Goal: Navigation & Orientation: Understand site structure

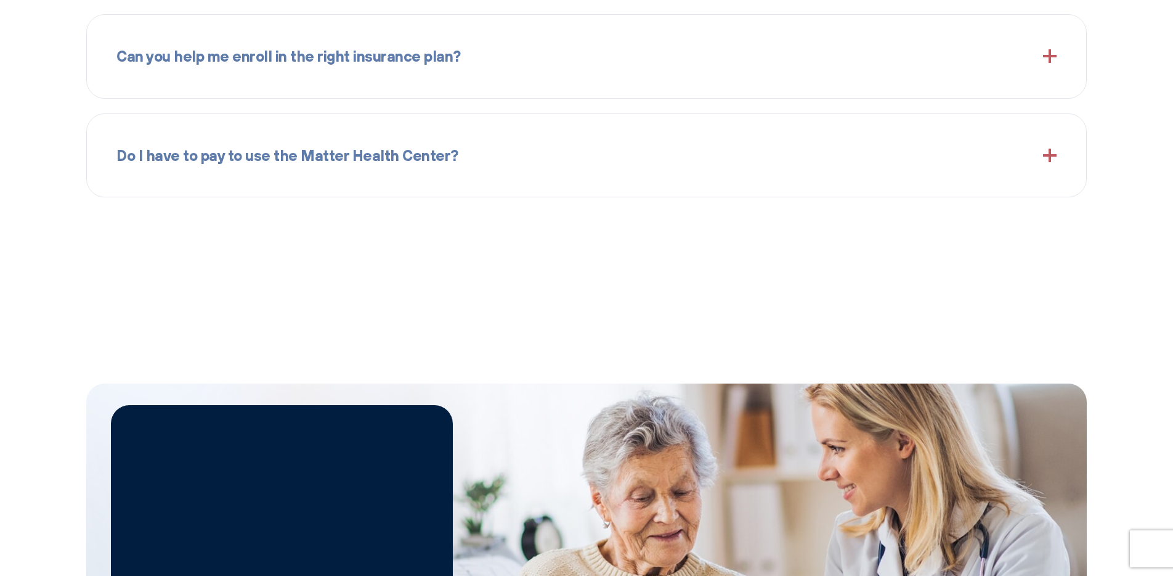
scroll to position [2273, 0]
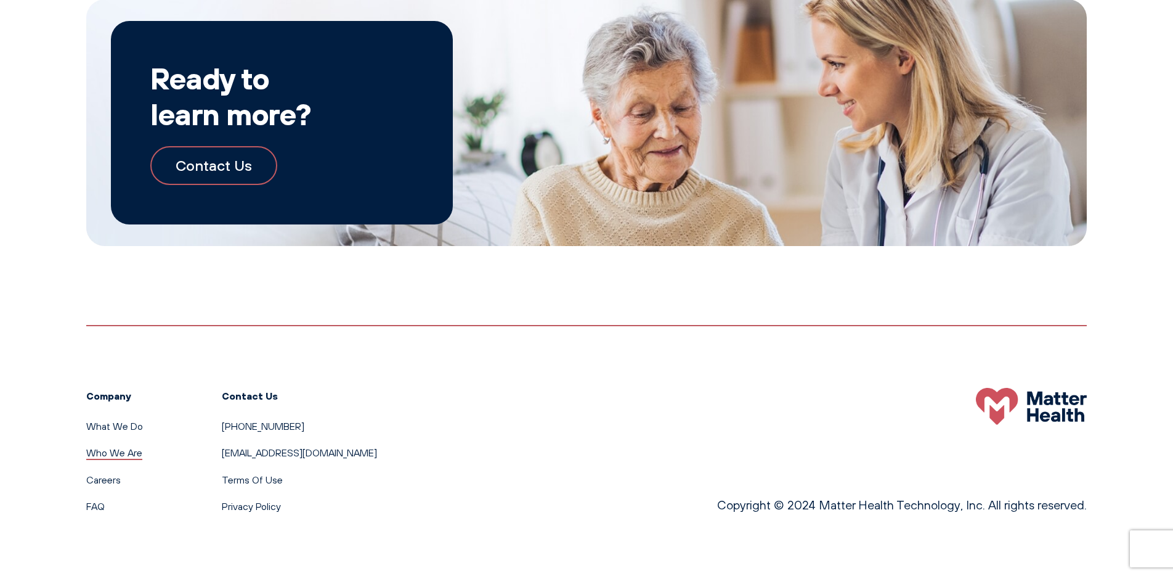
click at [134, 455] on link "Who We Are" at bounding box center [114, 452] width 56 height 12
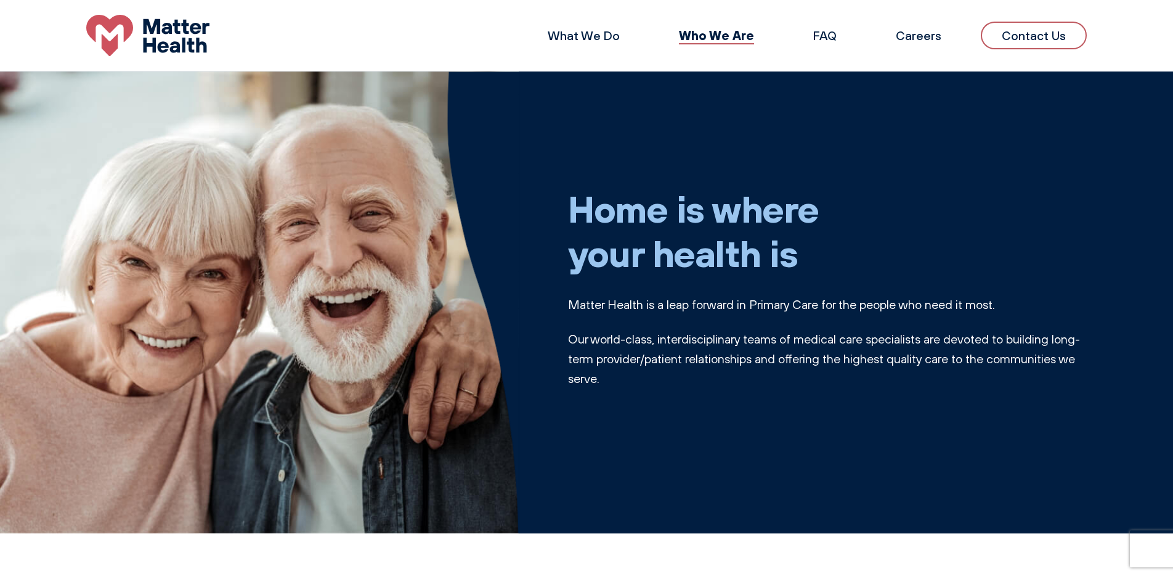
click at [979, 40] on ul "What We Do Who We Are FAQ Careers Contact Us" at bounding box center [807, 35] width 559 height 30
click at [1018, 42] on link "Contact Us" at bounding box center [1034, 36] width 106 height 28
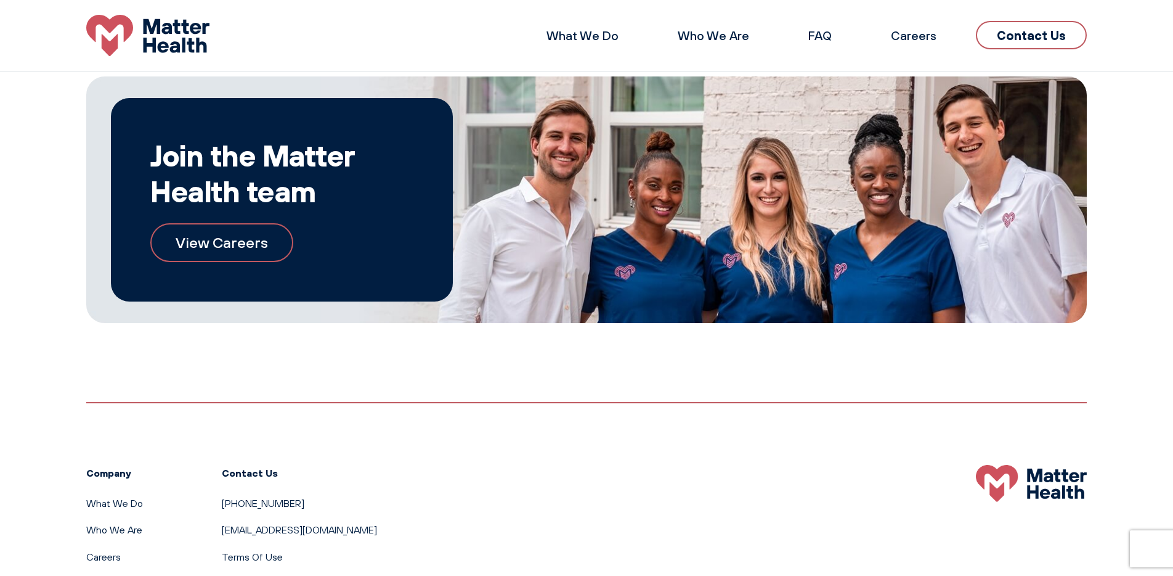
scroll to position [656, 0]
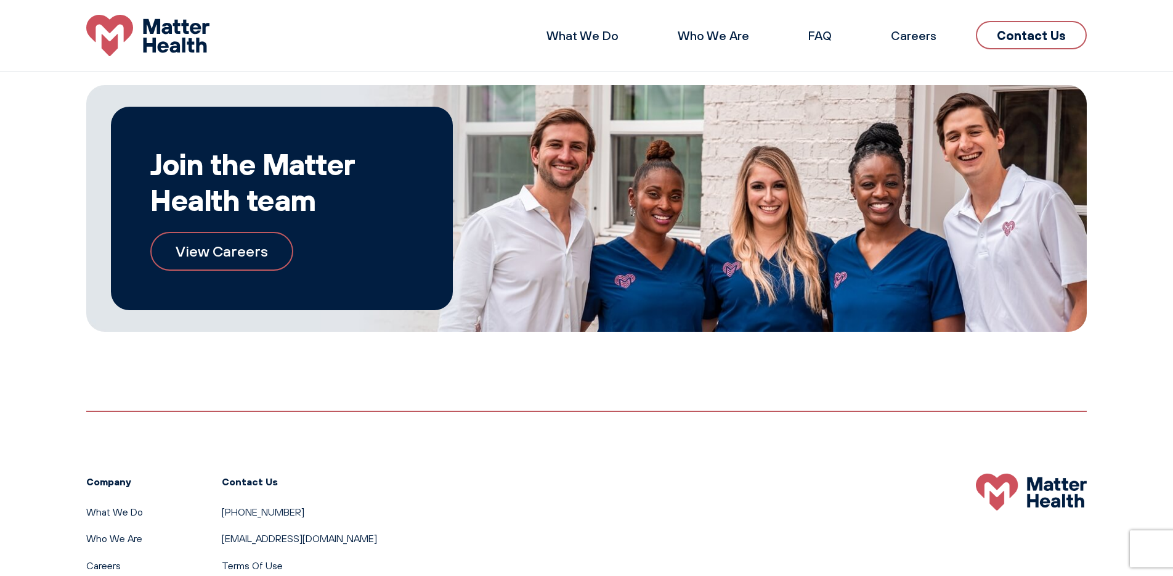
click at [250, 253] on link "View Careers" at bounding box center [221, 251] width 143 height 38
click at [731, 41] on link "Who We Are" at bounding box center [713, 35] width 71 height 15
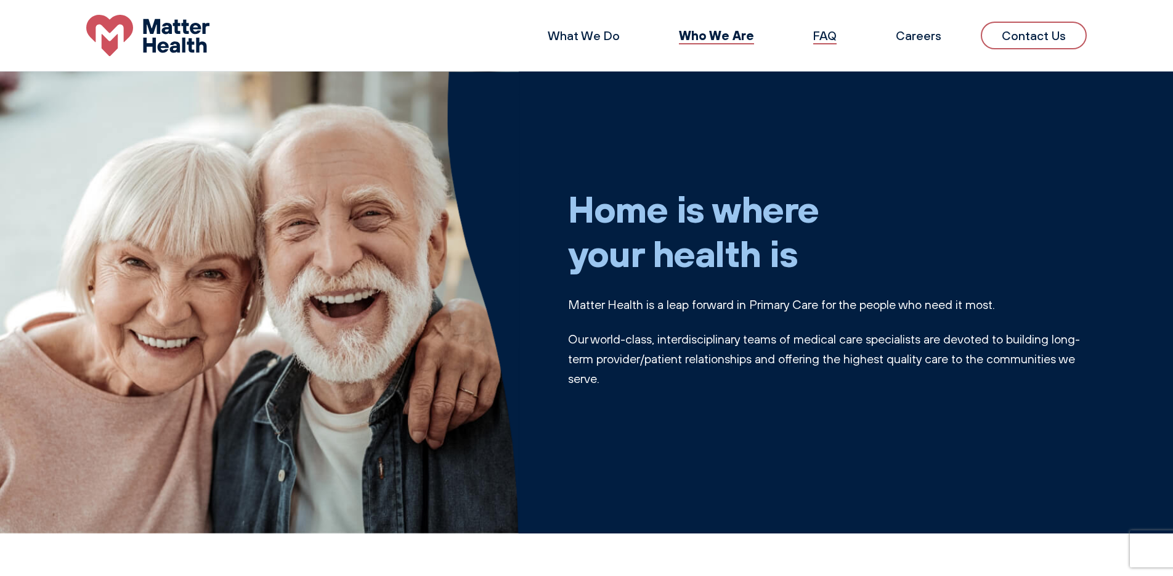
click at [835, 37] on link "FAQ" at bounding box center [824, 35] width 23 height 15
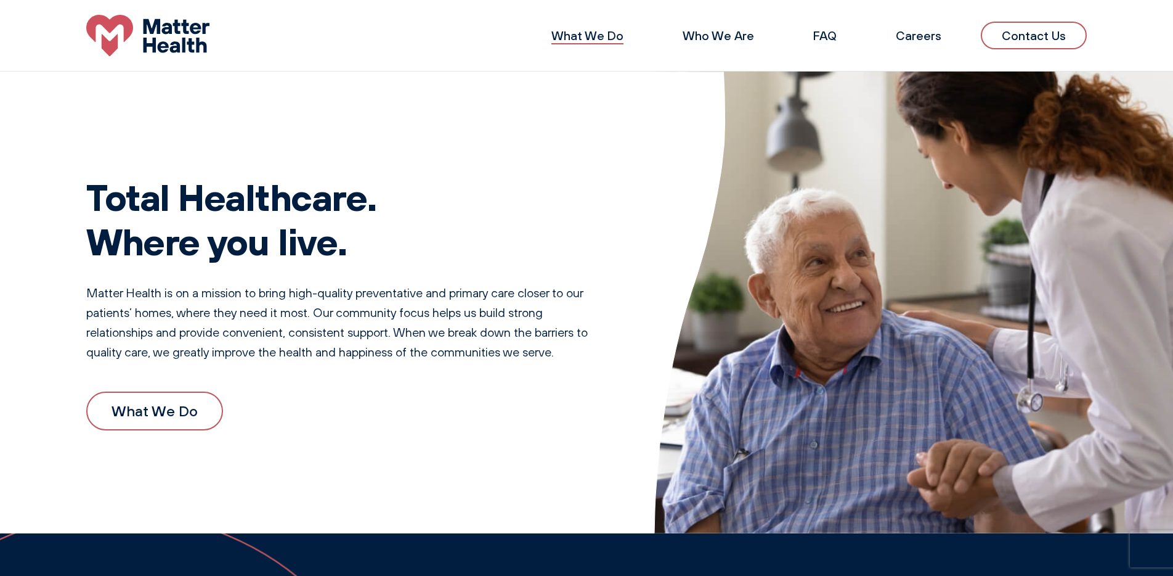
click at [615, 41] on link "What We Do" at bounding box center [587, 35] width 72 height 15
